Goal: Transaction & Acquisition: Purchase product/service

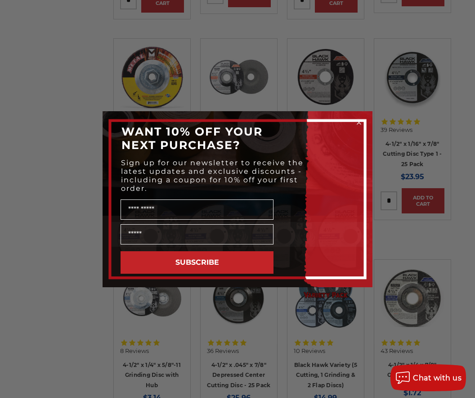
click at [359, 121] on circle "Close dialog" at bounding box center [359, 122] width 9 height 9
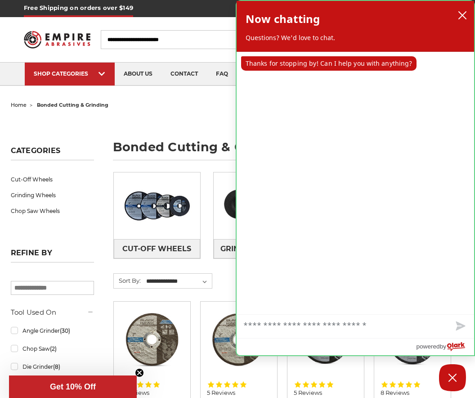
click at [463, 14] on icon "close chatbox" at bounding box center [462, 15] width 9 height 9
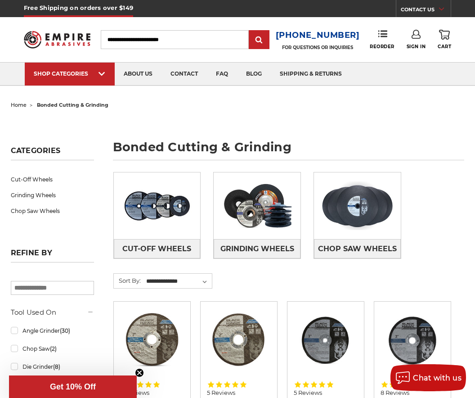
click at [126, 40] on input "Search" at bounding box center [175, 39] width 148 height 19
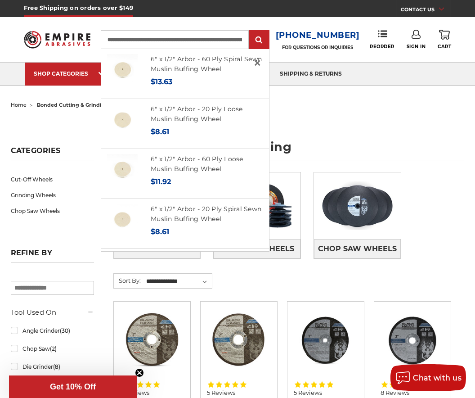
type input "**********"
click at [262, 40] on input "submit" at bounding box center [259, 40] width 18 height 18
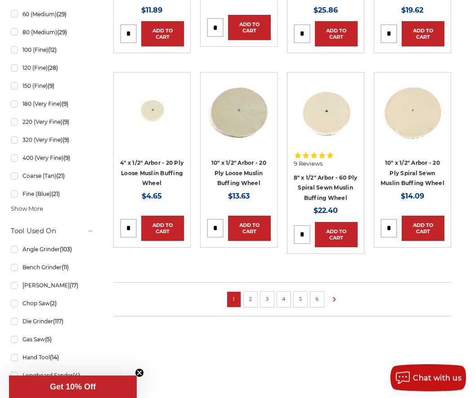
scroll to position [624, 0]
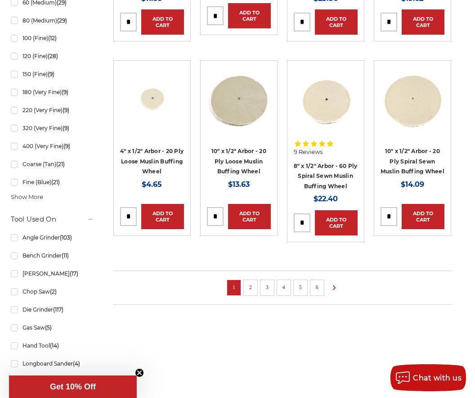
click at [248, 292] on link "2" at bounding box center [250, 287] width 9 height 10
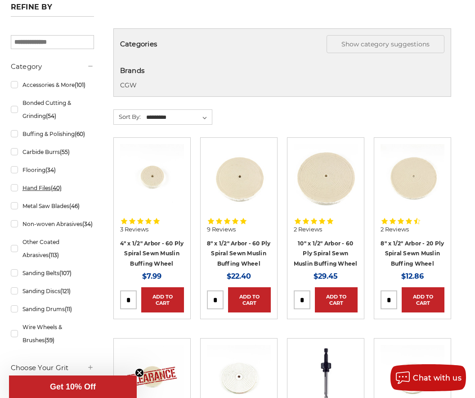
scroll to position [146, 0]
click at [18, 133] on link "Buffing & Polishing (60)" at bounding box center [52, 134] width 83 height 16
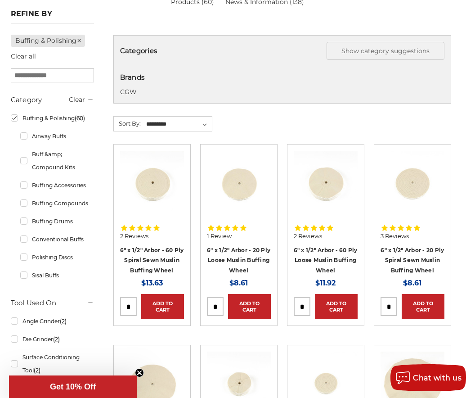
scroll to position [131, 0]
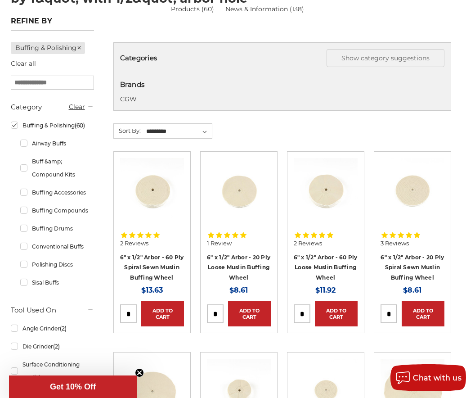
click at [79, 105] on link "Clear" at bounding box center [77, 107] width 16 height 8
